Goal: Navigation & Orientation: Find specific page/section

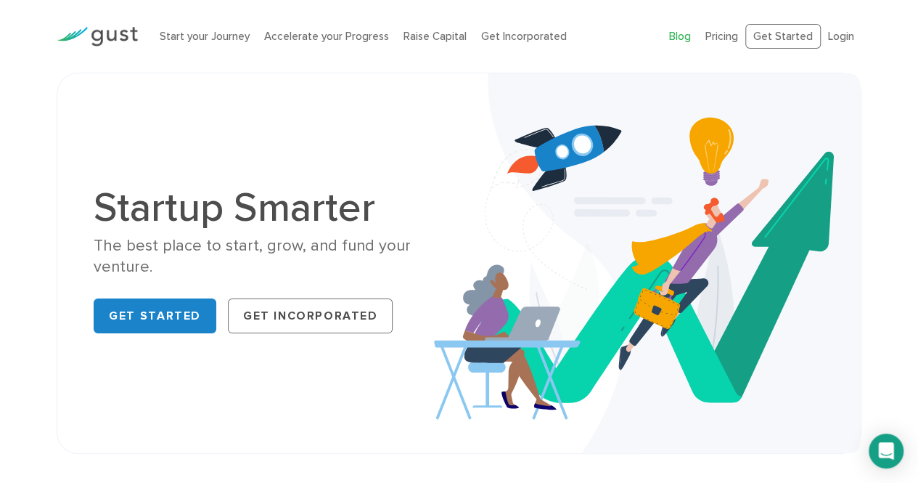
click at [675, 35] on link "Blog" at bounding box center [680, 36] width 22 height 13
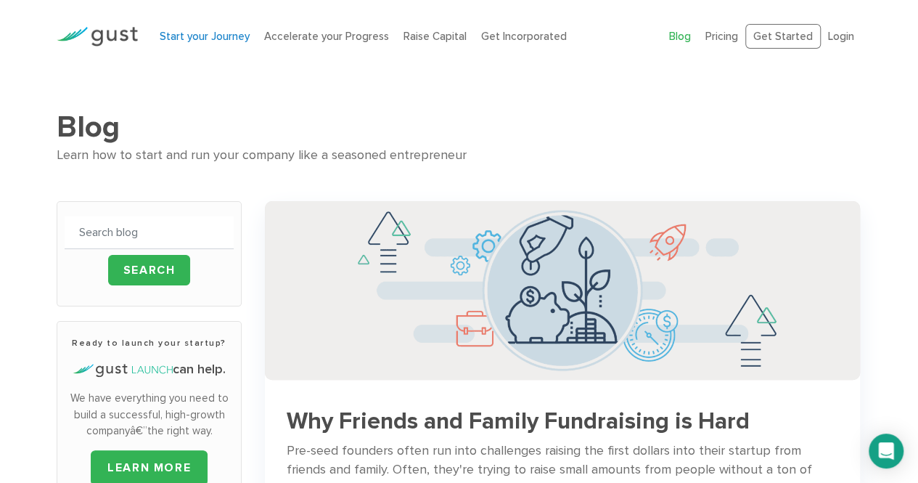
click at [176, 33] on link "Start your Journey" at bounding box center [205, 36] width 90 height 13
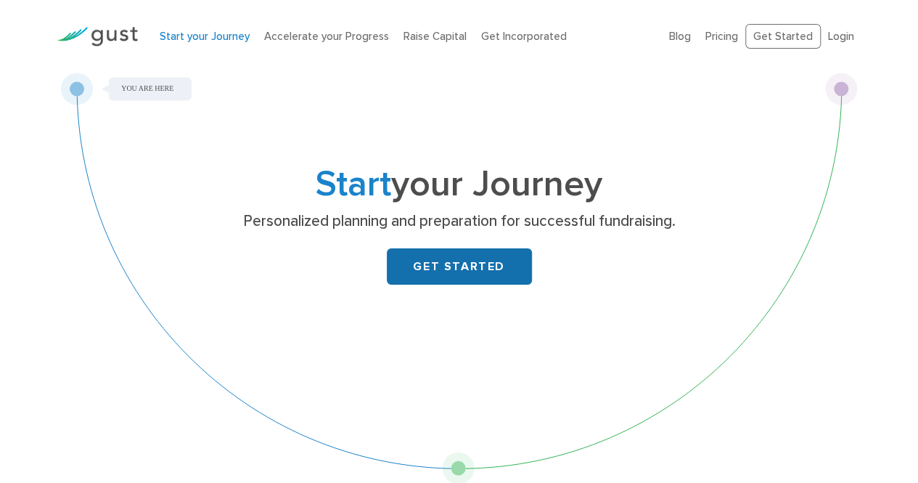
click at [465, 263] on link "GET STARTED" at bounding box center [459, 266] width 145 height 36
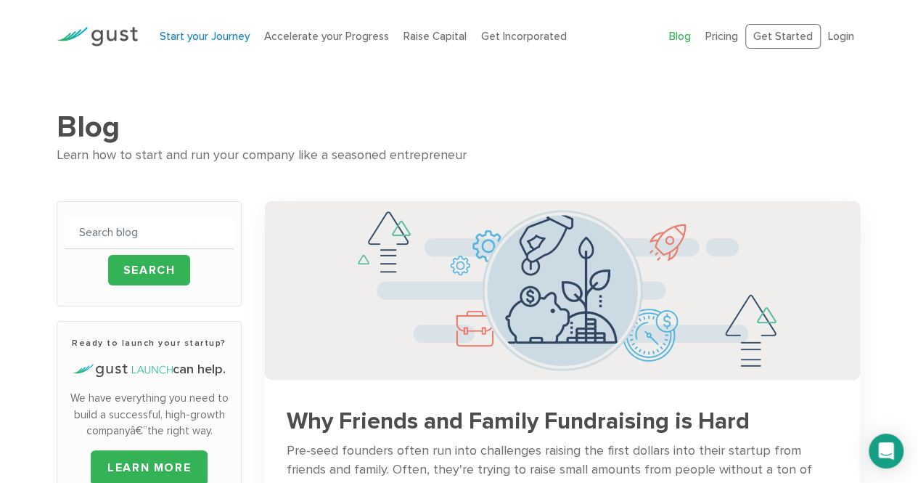
click at [219, 34] on link "Start your Journey" at bounding box center [205, 36] width 90 height 13
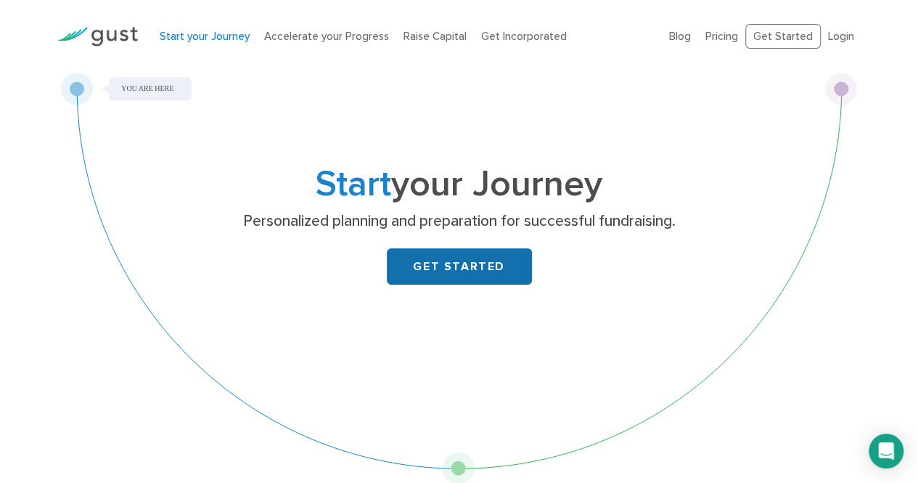
click at [428, 271] on link "GET STARTED" at bounding box center [459, 266] width 145 height 36
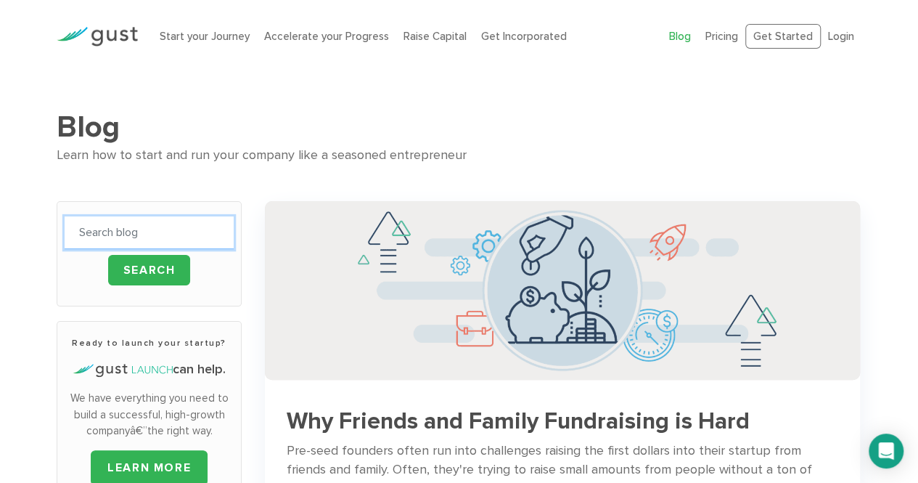
click at [219, 236] on input "text" at bounding box center [149, 232] width 169 height 33
click at [142, 227] on input "text" at bounding box center [149, 232] width 169 height 33
click at [735, 49] on div "Blog FAQ Pricing Get Started Login Login" at bounding box center [765, 36] width 214 height 54
click at [732, 37] on link "Pricing" at bounding box center [722, 36] width 33 height 13
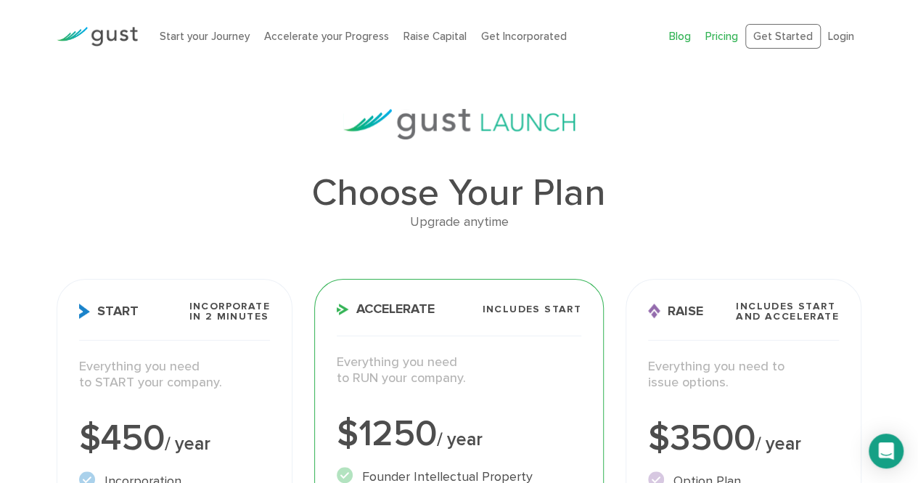
click at [687, 36] on link "Blog" at bounding box center [680, 36] width 22 height 13
click at [184, 36] on link "Start your Journey" at bounding box center [205, 36] width 90 height 13
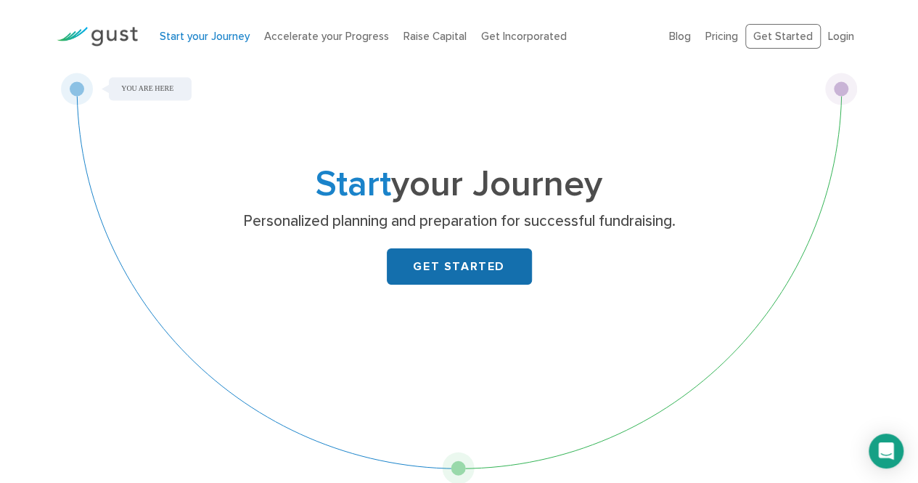
click at [430, 278] on link "GET STARTED" at bounding box center [459, 266] width 145 height 36
click at [687, 40] on link "Blog" at bounding box center [680, 36] width 22 height 13
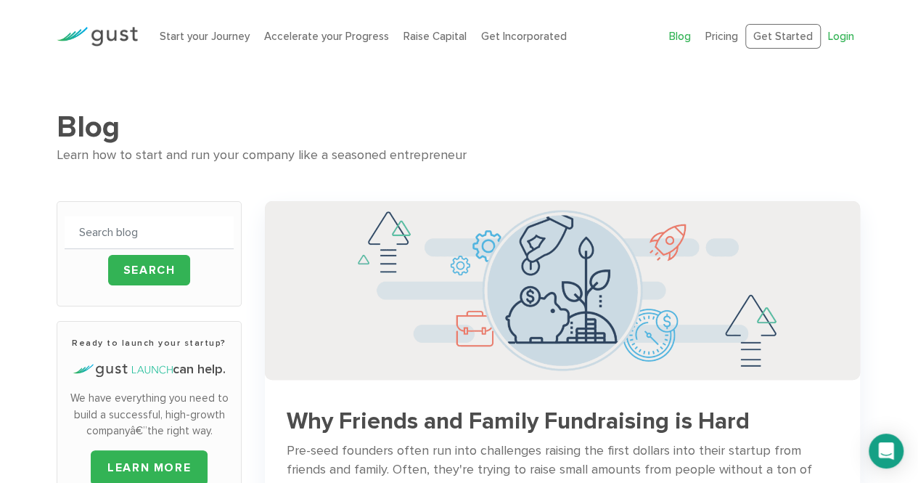
click at [848, 41] on link "Login" at bounding box center [841, 36] width 26 height 13
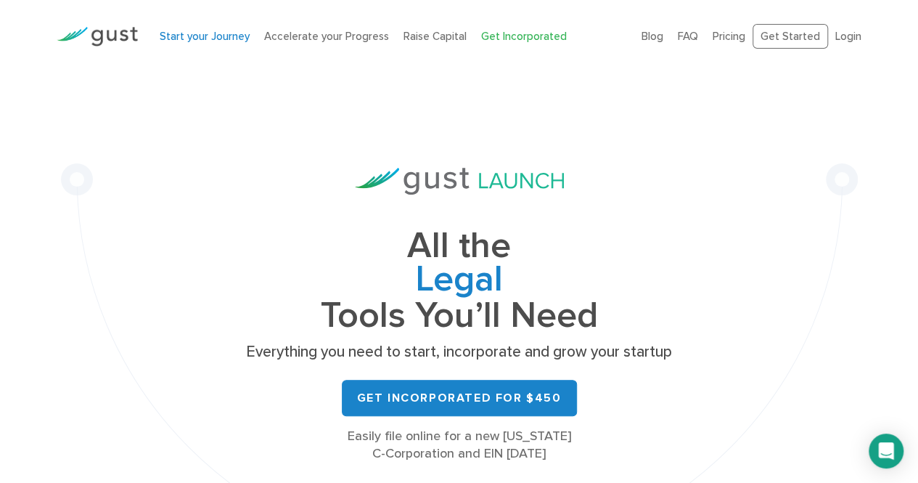
click at [216, 35] on link "Start your Journey" at bounding box center [205, 36] width 90 height 13
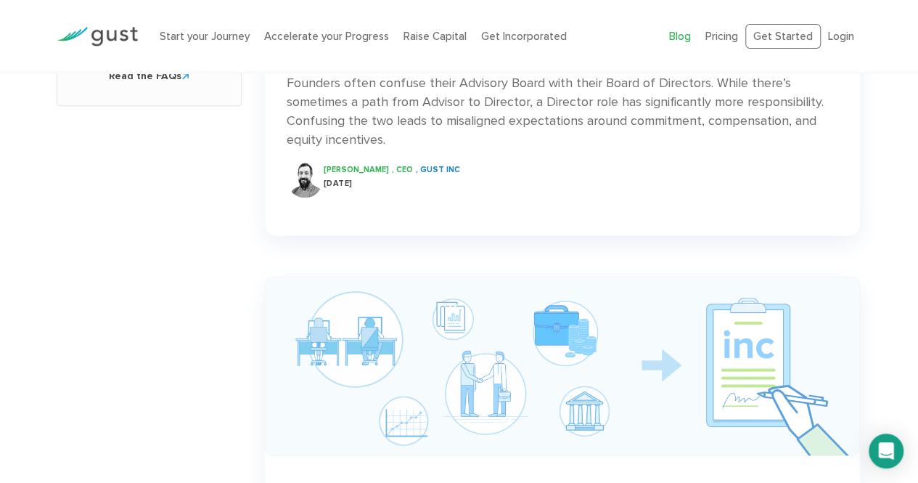
scroll to position [822, 0]
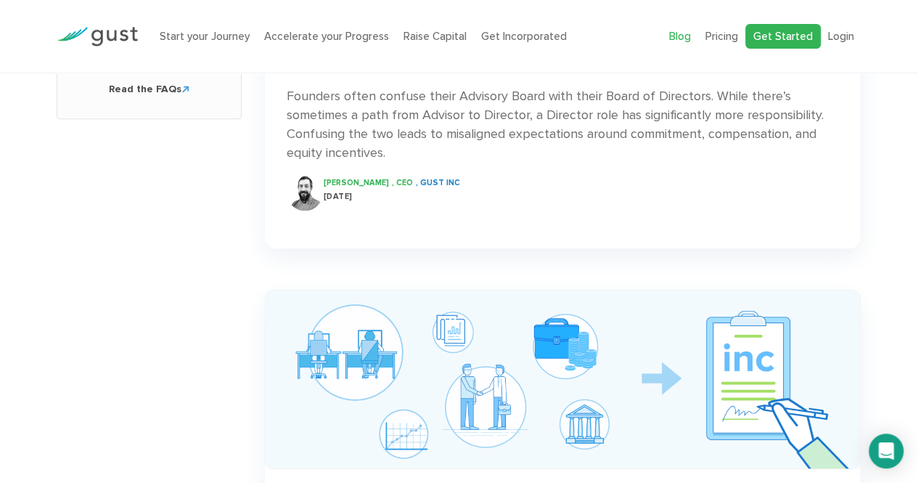
click at [772, 43] on link "Get Started" at bounding box center [783, 36] width 75 height 25
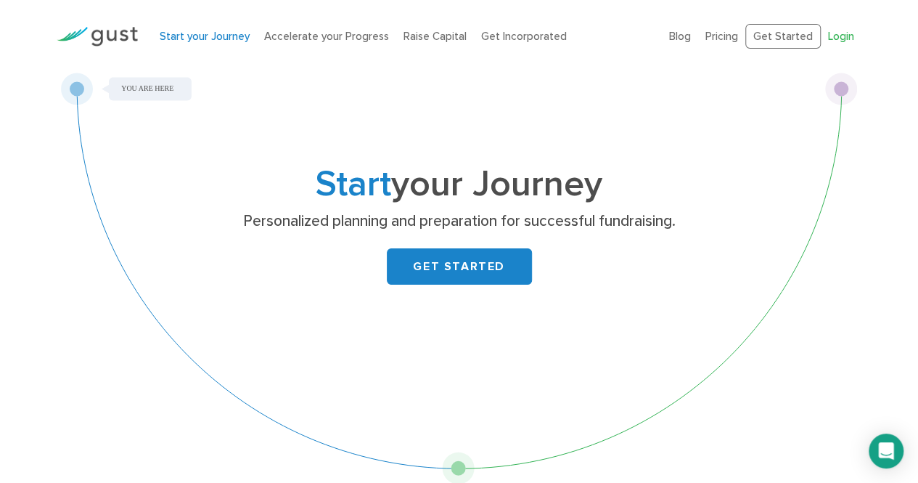
click at [838, 37] on link "Login" at bounding box center [841, 36] width 26 height 13
